Goal: Information Seeking & Learning: Learn about a topic

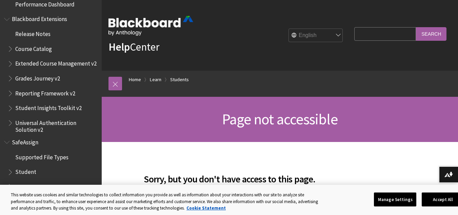
click at [366, 33] on input "Search Query" at bounding box center [386, 33] width 62 height 13
type input "message"
click at [416, 27] on input "Search" at bounding box center [431, 33] width 31 height 13
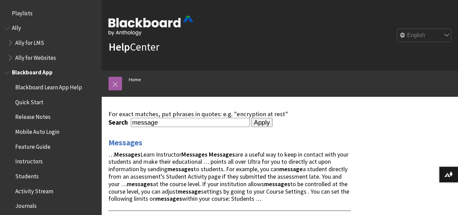
click at [27, 177] on span "Students" at bounding box center [26, 174] width 23 height 9
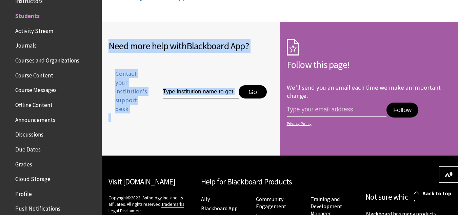
scroll to position [814, 0]
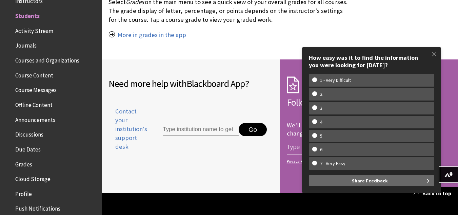
drag, startPoint x: 246, startPoint y: 131, endPoint x: 250, endPoint y: 172, distance: 40.9
click at [250, 172] on div "Need more help with Blackboard App ? Contact your institution's support desk Go" at bounding box center [191, 126] width 178 height 134
